Goal: Find specific page/section: Find specific page/section

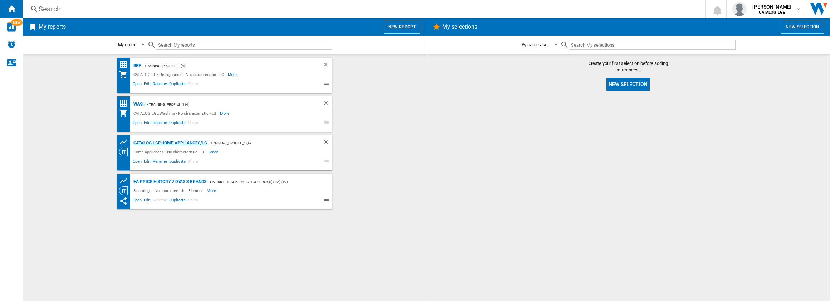
click at [170, 143] on div "CATALOG LGE:Home appliances/LG" at bounding box center [170, 143] width 76 height 9
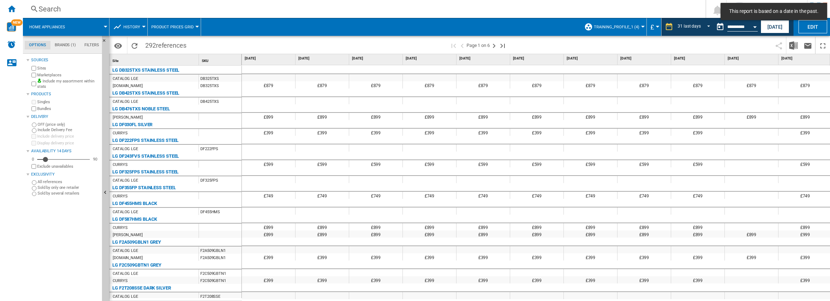
click at [641, 26] on div at bounding box center [643, 27] width 4 height 2
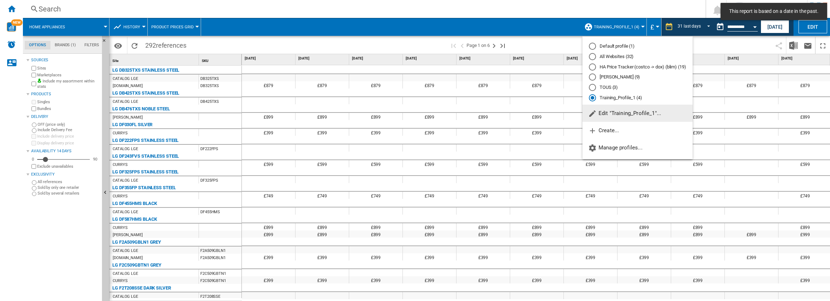
click at [616, 58] on md-radio-button "All Websites (32)" at bounding box center [637, 56] width 97 height 7
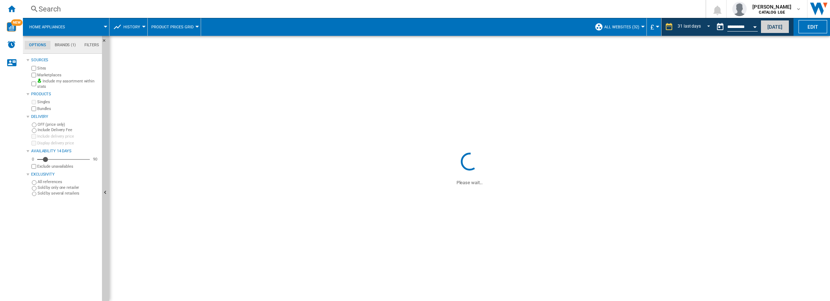
click at [782, 28] on button "Today" at bounding box center [775, 26] width 29 height 13
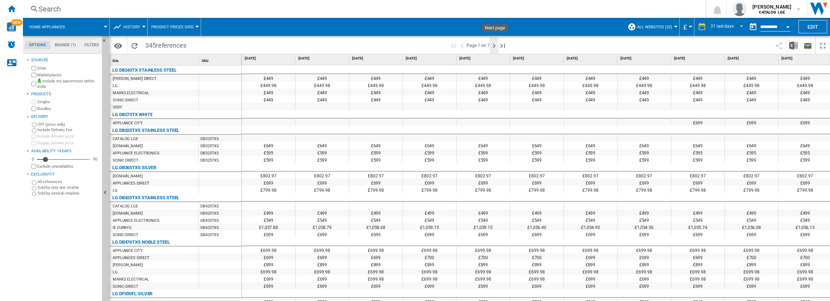
click at [494, 45] on ng-md-icon "Next page" at bounding box center [494, 46] width 9 height 9
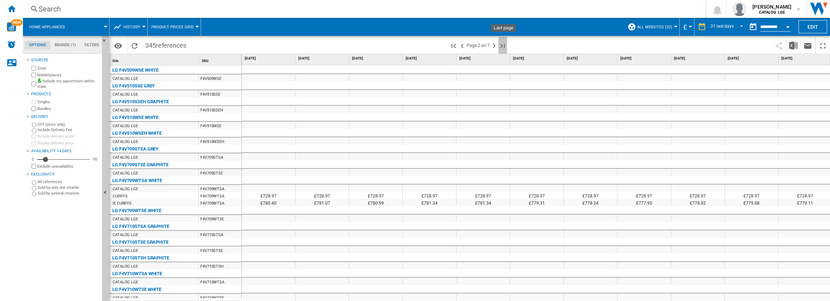
click at [502, 47] on ng-md-icon "Last page" at bounding box center [503, 46] width 9 height 9
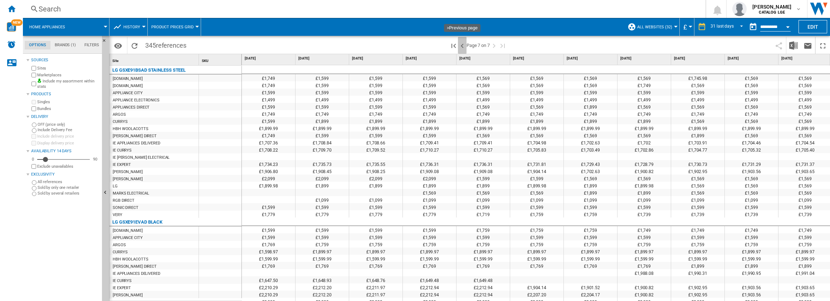
click at [463, 46] on ng-md-icon ">Previous page" at bounding box center [462, 46] width 9 height 9
